Goal: Transaction & Acquisition: Download file/media

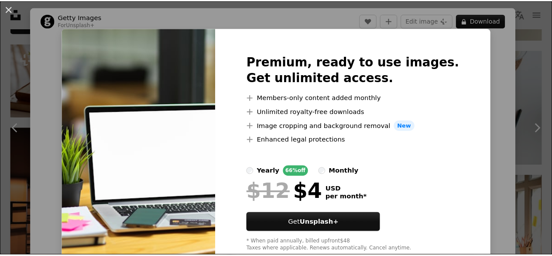
scroll to position [113, 0]
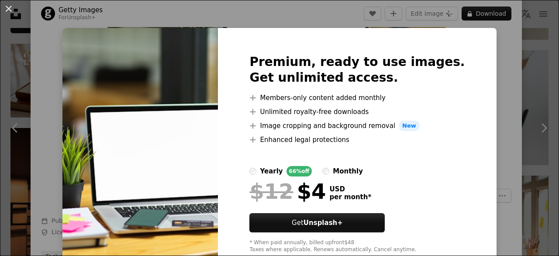
click at [196, 162] on img at bounding box center [139, 153] width 155 height 251
click at [8, 5] on button "An X shape" at bounding box center [8, 8] width 10 height 10
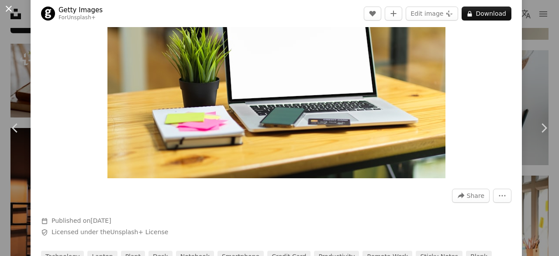
click at [10, 10] on button "An X shape" at bounding box center [8, 8] width 10 height 10
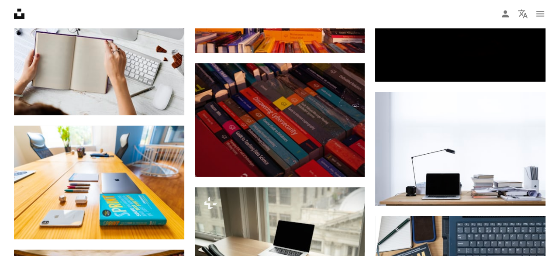
scroll to position [1958, 0]
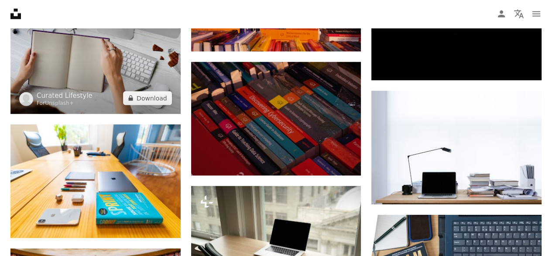
click at [58, 86] on img at bounding box center [95, 56] width 170 height 113
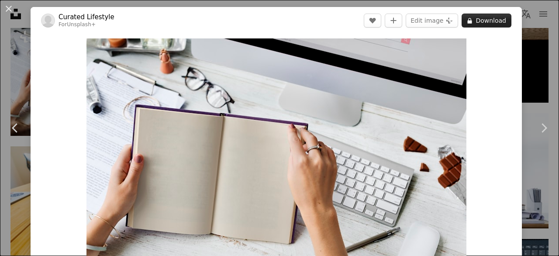
click at [494, 20] on button "A lock Download" at bounding box center [486, 21] width 50 height 14
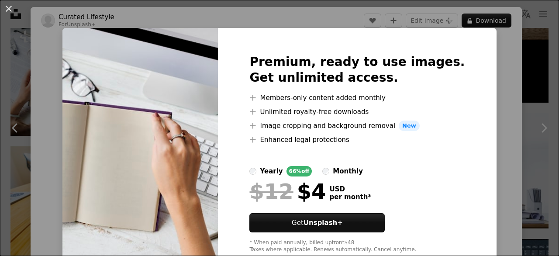
click at [498, 63] on div "An X shape Premium, ready to use images. Get unlimited access. A plus sign Memb…" at bounding box center [279, 128] width 559 height 256
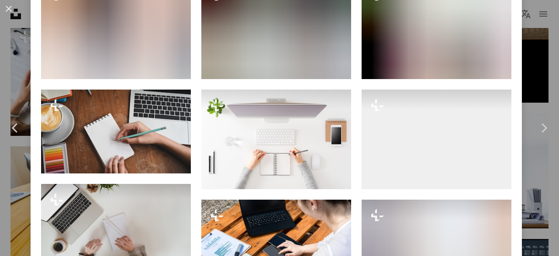
scroll to position [592, 0]
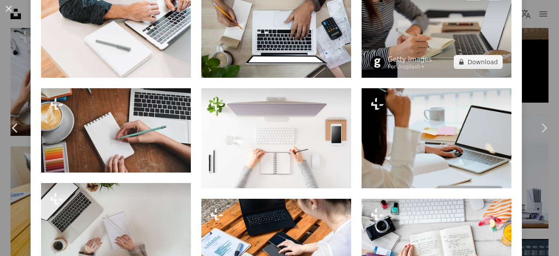
click at [456, 46] on img at bounding box center [436, 28] width 150 height 100
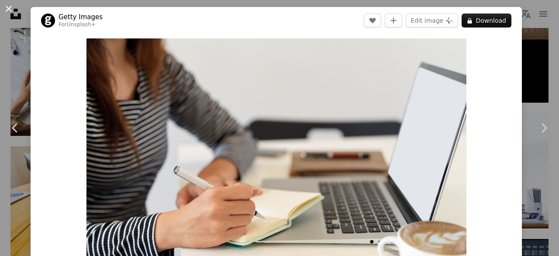
click at [8, 10] on button "An X shape" at bounding box center [8, 8] width 10 height 10
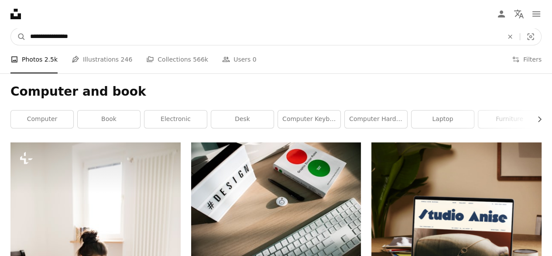
click at [232, 38] on input "**********" at bounding box center [263, 36] width 475 height 17
type input "**********"
click at [11, 28] on button "A magnifying glass" at bounding box center [18, 36] width 15 height 17
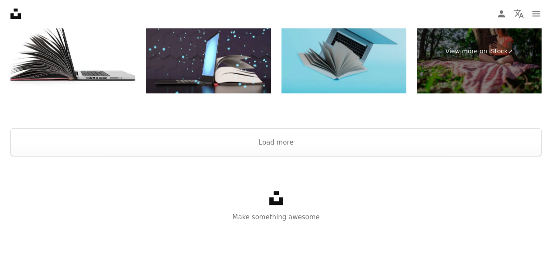
scroll to position [1608, 0]
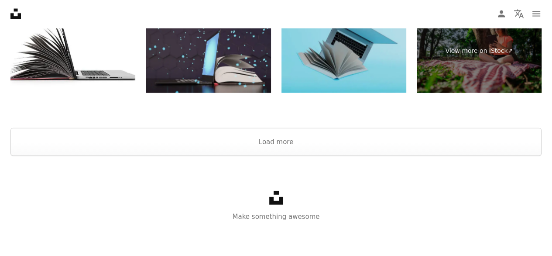
click at [175, 68] on img at bounding box center [208, 51] width 125 height 83
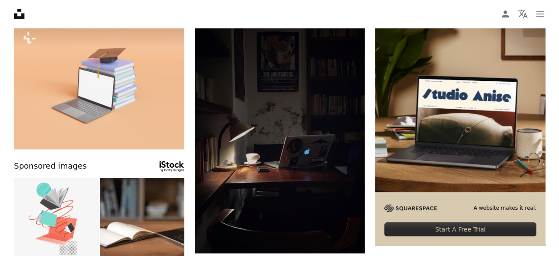
scroll to position [125, 0]
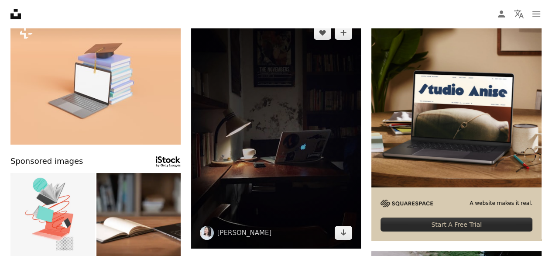
click at [262, 210] on img at bounding box center [276, 132] width 170 height 231
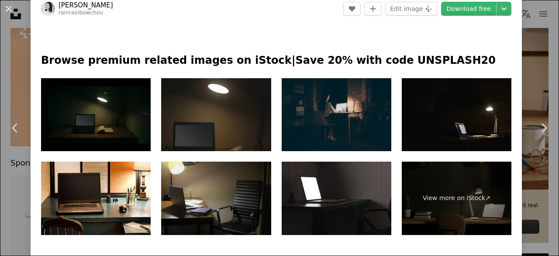
scroll to position [373, 0]
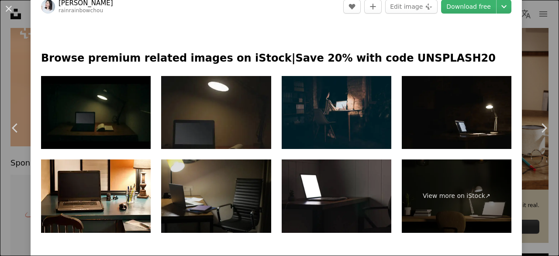
click at [196, 203] on img at bounding box center [216, 195] width 110 height 73
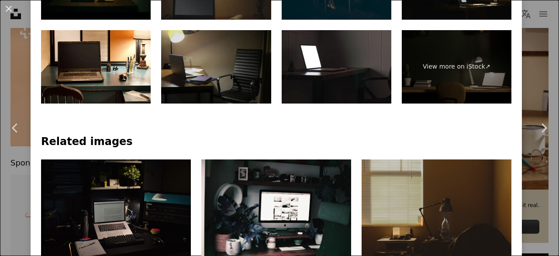
scroll to position [525, 0]
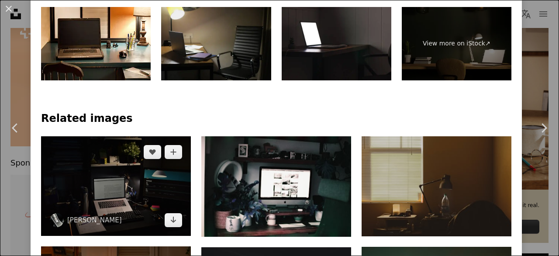
click at [83, 206] on img at bounding box center [116, 186] width 150 height 100
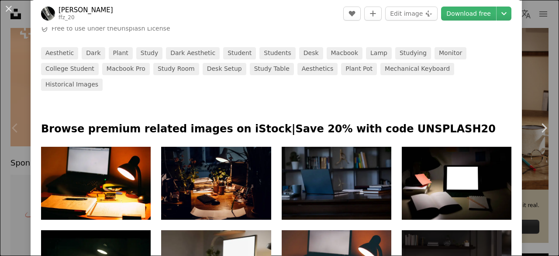
scroll to position [353, 0]
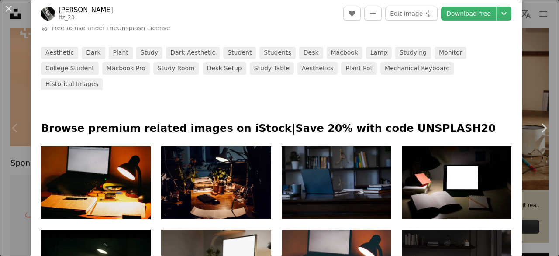
click at [80, 176] on img at bounding box center [96, 182] width 110 height 73
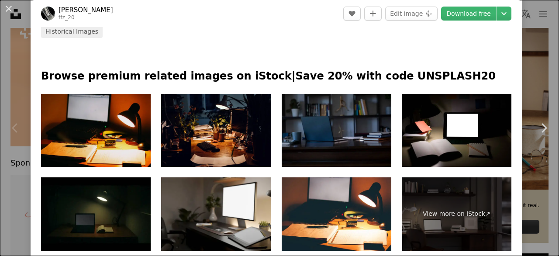
scroll to position [407, 0]
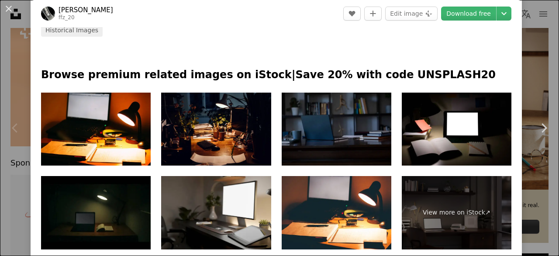
click at [348, 100] on img at bounding box center [337, 129] width 110 height 73
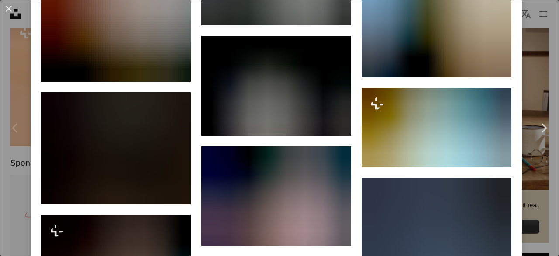
scroll to position [1086, 0]
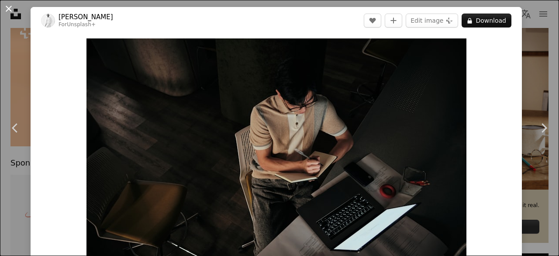
click at [14, 12] on button "An X shape" at bounding box center [8, 8] width 10 height 10
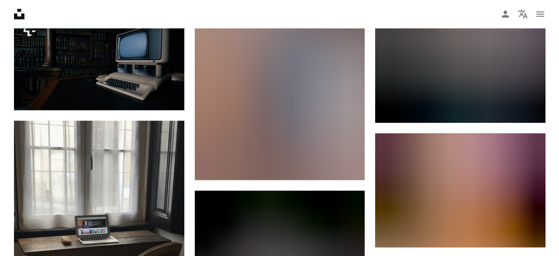
scroll to position [864, 0]
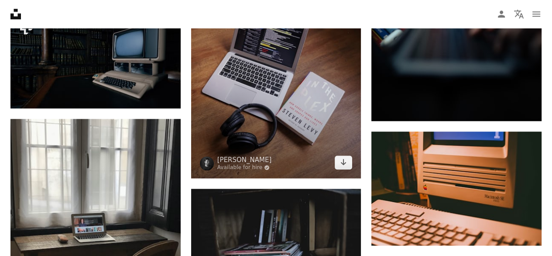
click at [286, 69] on img at bounding box center [276, 67] width 170 height 222
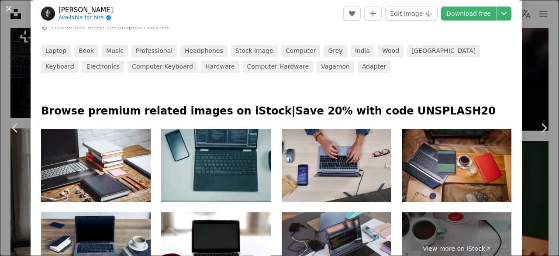
scroll to position [369, 0]
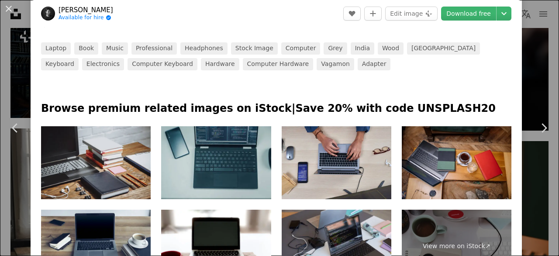
click at [65, 179] on img at bounding box center [96, 162] width 110 height 73
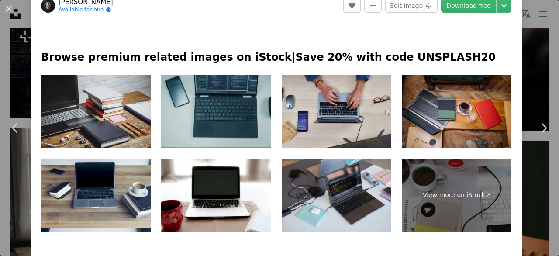
scroll to position [421, 0]
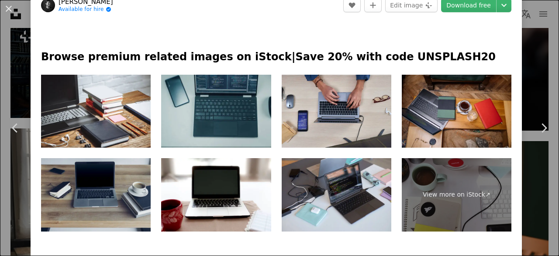
click at [66, 197] on img at bounding box center [96, 194] width 110 height 73
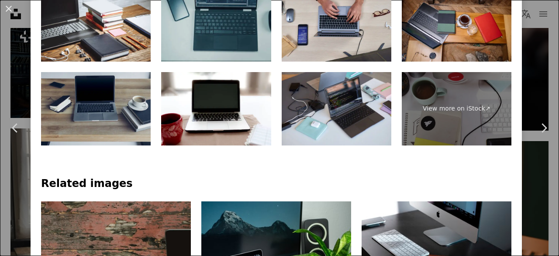
scroll to position [508, 0]
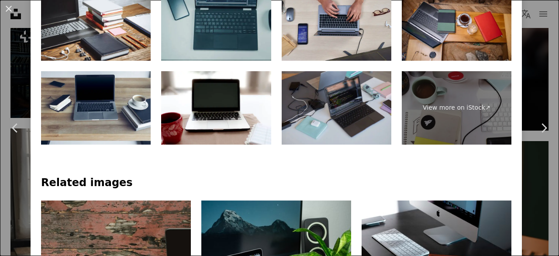
click at [350, 86] on img at bounding box center [337, 107] width 110 height 73
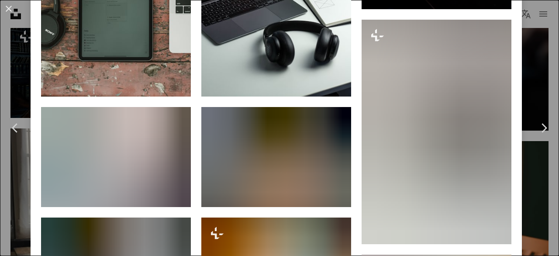
scroll to position [850, 0]
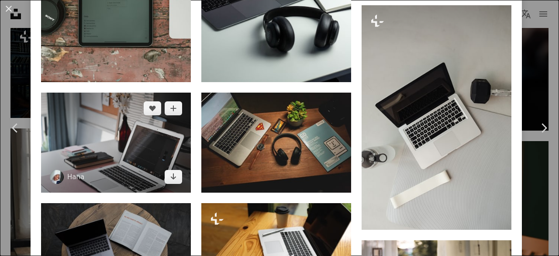
click at [72, 161] on img at bounding box center [116, 143] width 150 height 100
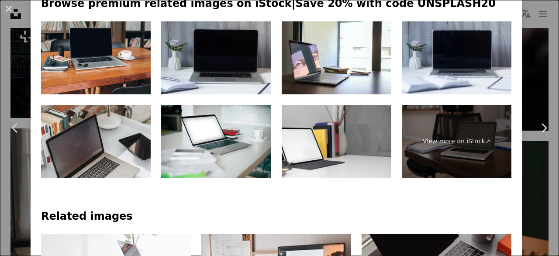
scroll to position [426, 0]
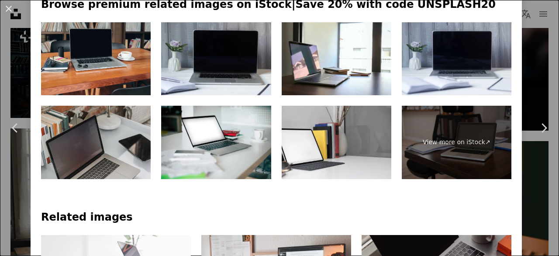
click at [76, 122] on img at bounding box center [96, 142] width 110 height 73
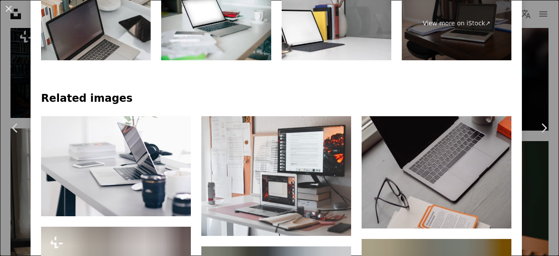
scroll to position [574, 0]
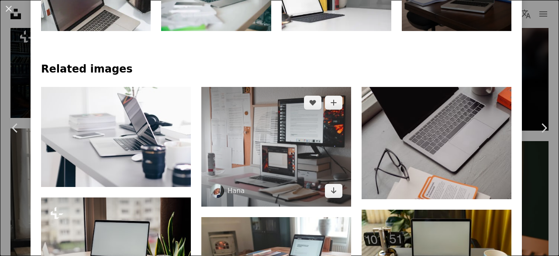
click at [292, 158] on img at bounding box center [276, 147] width 150 height 120
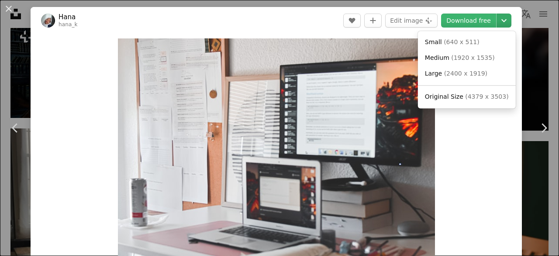
click at [499, 17] on icon "Chevron down" at bounding box center [504, 20] width 14 height 10
click at [444, 71] on span "( 2400 x 1919 )" at bounding box center [465, 73] width 43 height 7
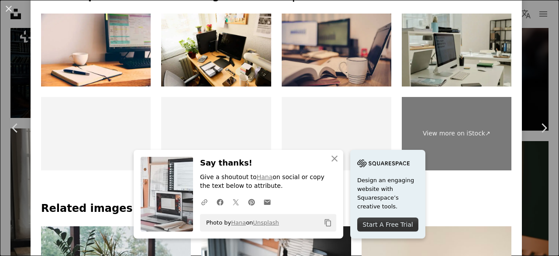
scroll to position [452, 0]
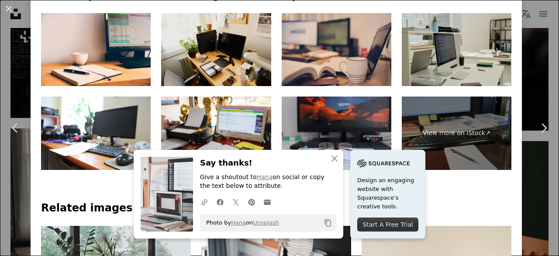
click at [196, 37] on img at bounding box center [216, 49] width 110 height 73
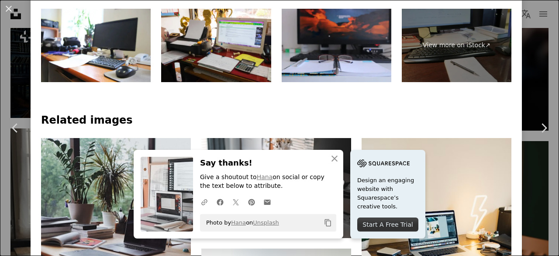
scroll to position [543, 0]
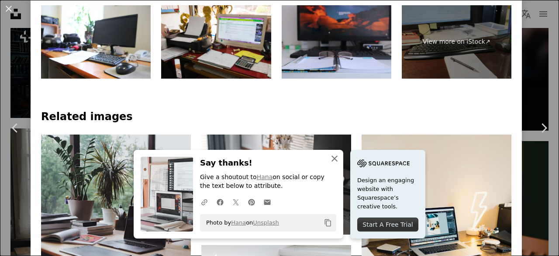
click at [334, 157] on icon "An X shape" at bounding box center [334, 158] width 10 height 10
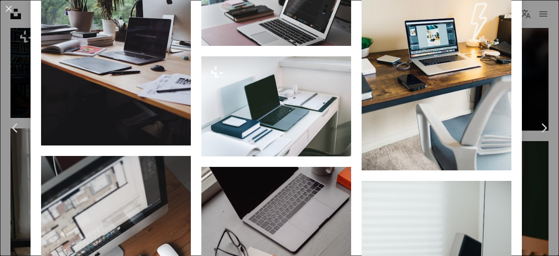
scroll to position [734, 0]
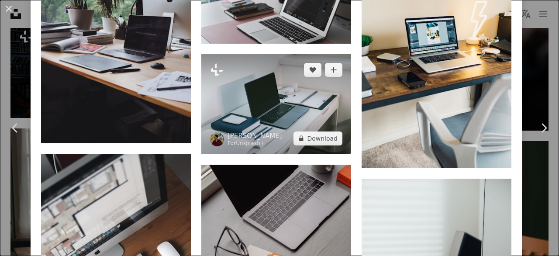
click at [275, 104] on img at bounding box center [276, 104] width 150 height 100
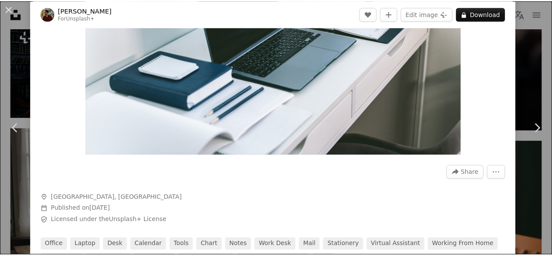
scroll to position [148, 0]
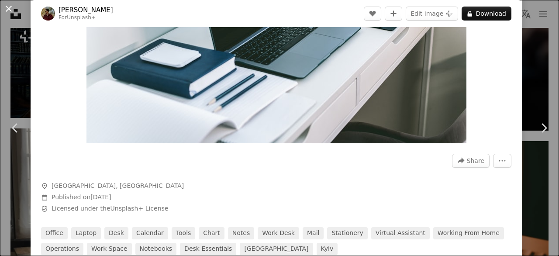
click at [7, 10] on button "An X shape" at bounding box center [8, 8] width 10 height 10
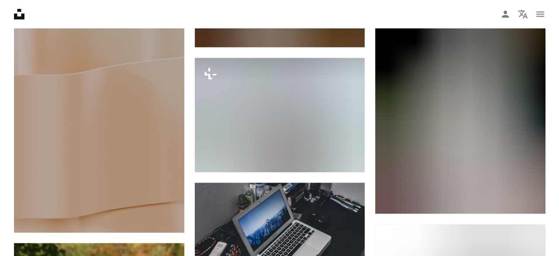
scroll to position [1242, 0]
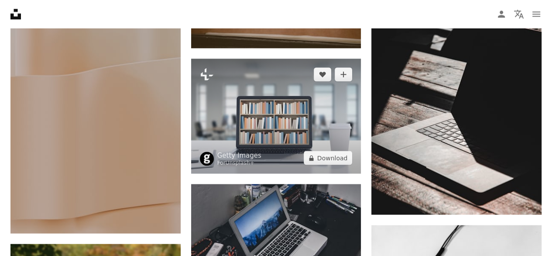
click at [244, 120] on img at bounding box center [276, 115] width 170 height 115
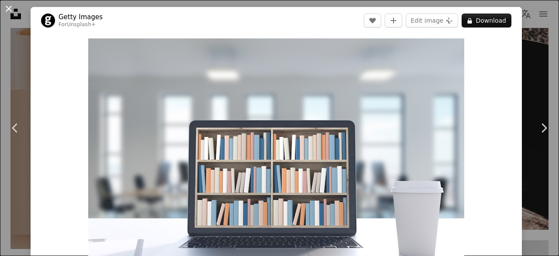
click at [10, 11] on button "An X shape" at bounding box center [8, 8] width 10 height 10
